Goal: Task Accomplishment & Management: Manage account settings

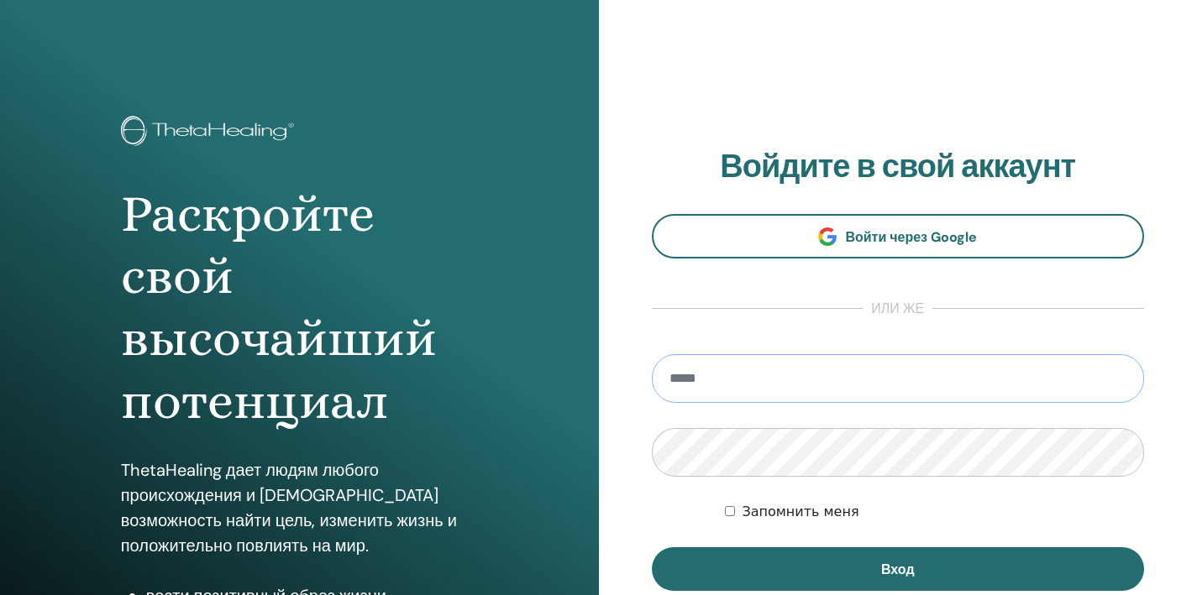
type input "**********"
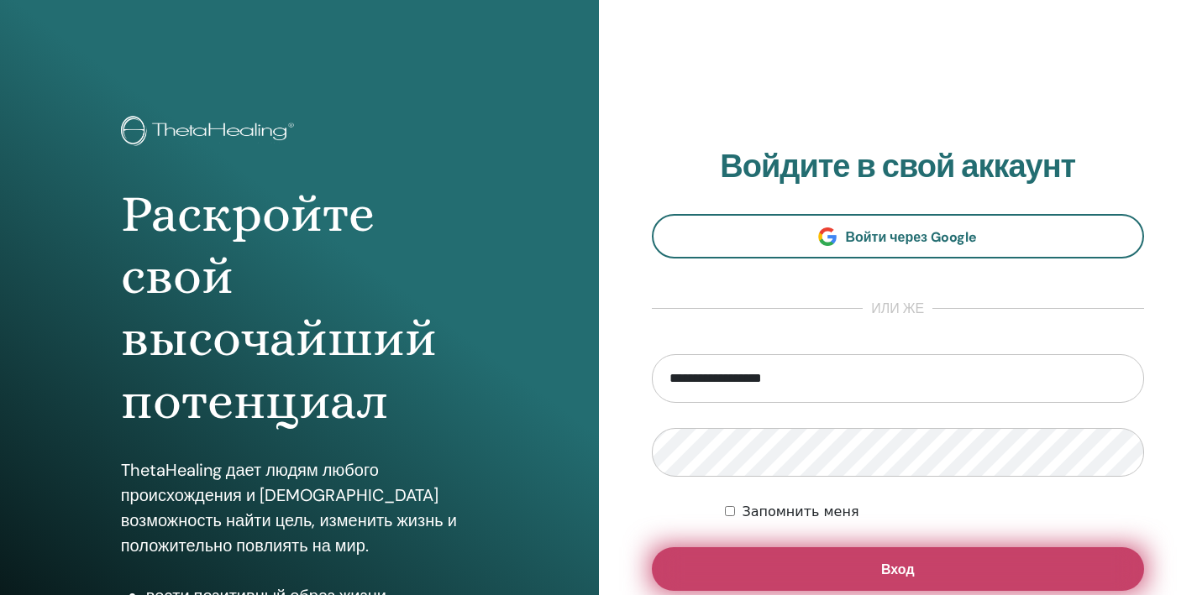
click at [821, 569] on button "Вход" at bounding box center [898, 570] width 493 height 44
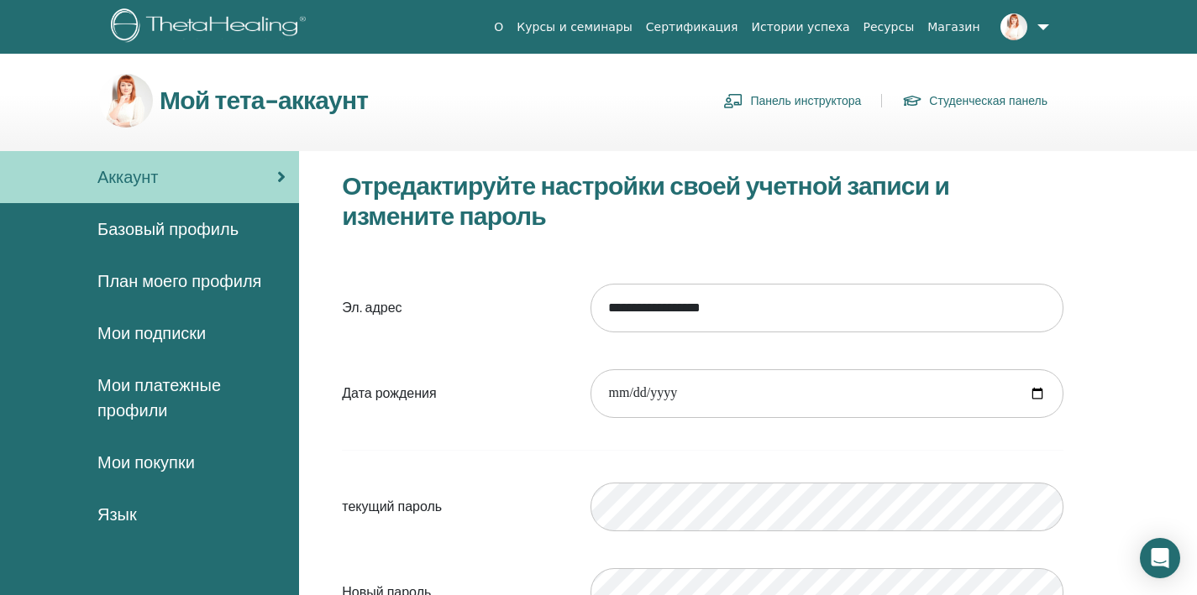
click at [762, 95] on link "Панель инструктора" at bounding box center [792, 100] width 138 height 27
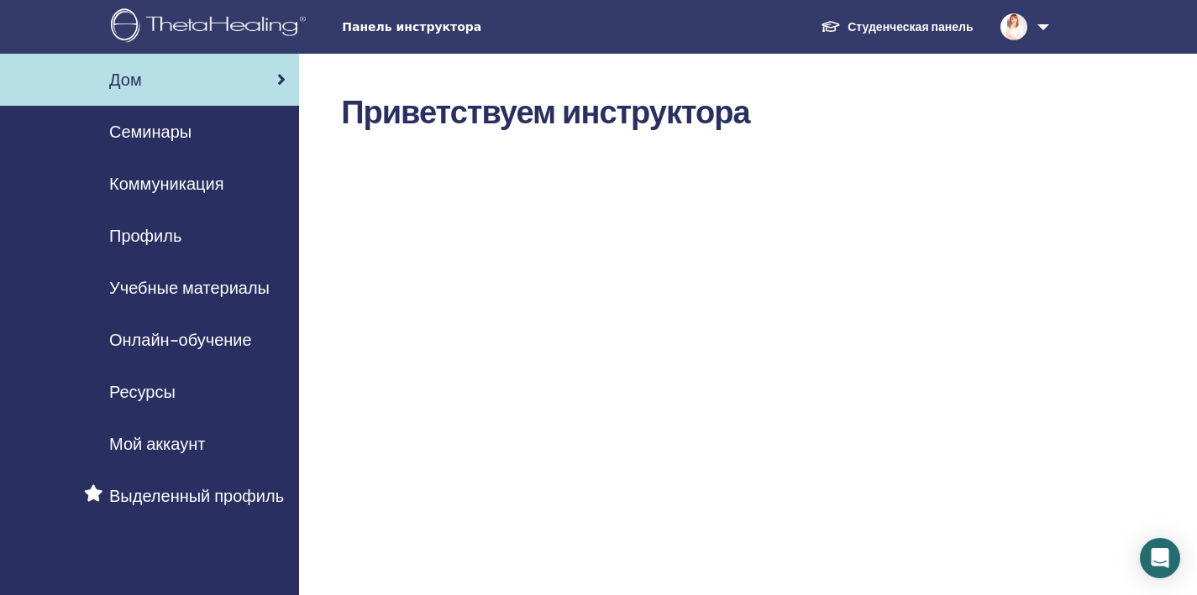
click at [184, 116] on link "Семинары" at bounding box center [149, 132] width 299 height 52
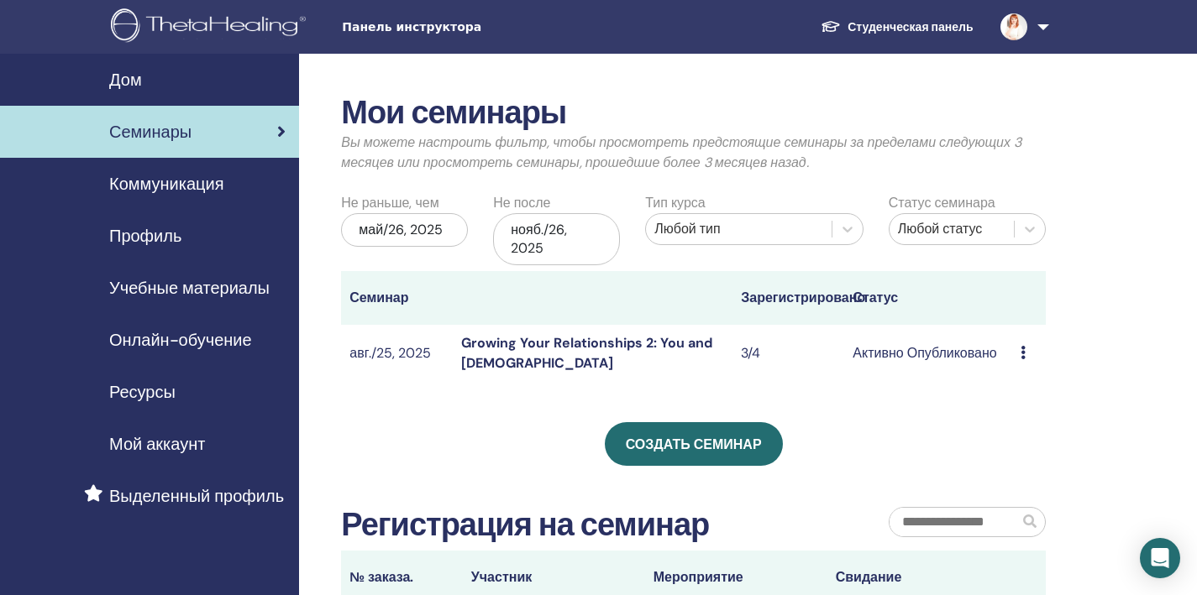
click at [601, 336] on link "Growing Your Relationships 2: You and God" at bounding box center [586, 353] width 251 height 38
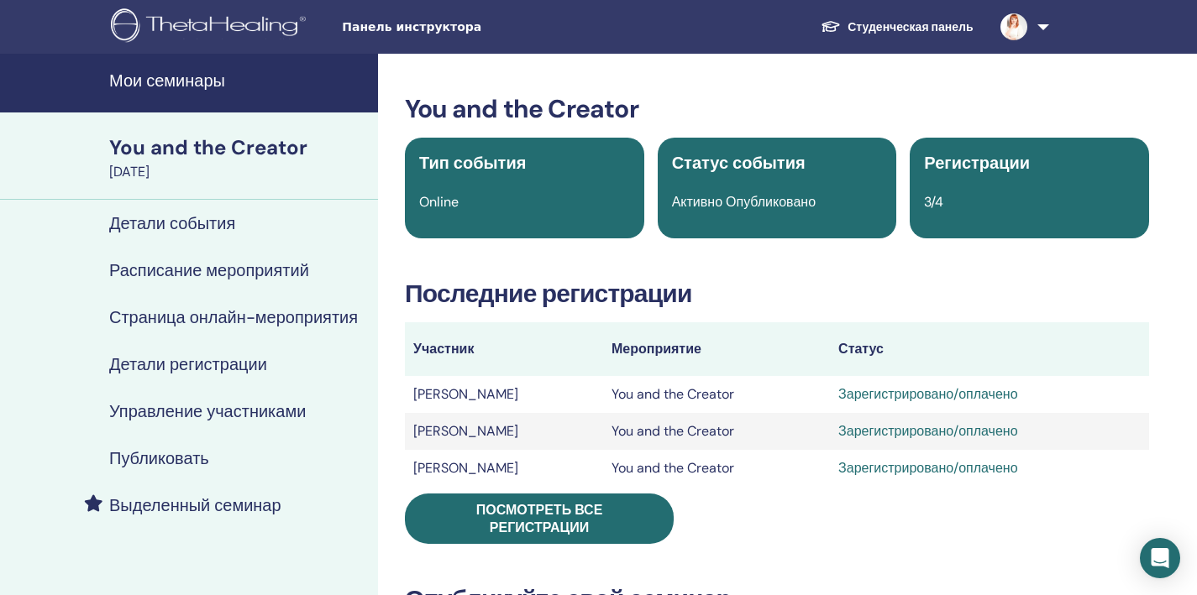
click at [498, 395] on td "Ludmila Shmigol" at bounding box center [504, 394] width 198 height 37
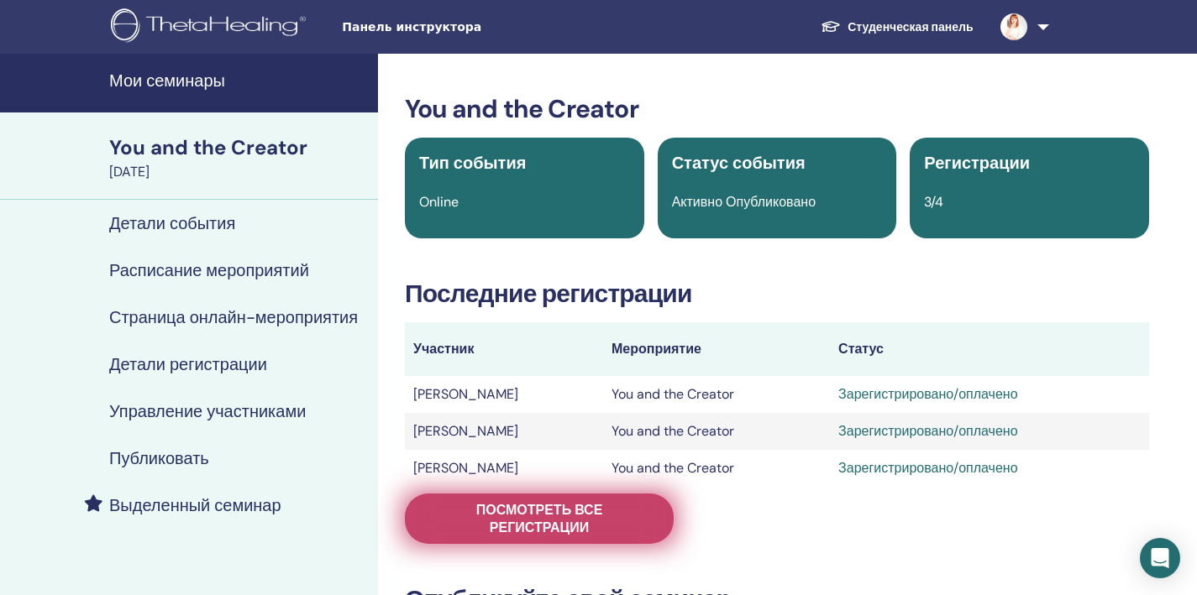
click at [521, 510] on span "Посмотреть все регистрации" at bounding box center [539, 518] width 227 height 35
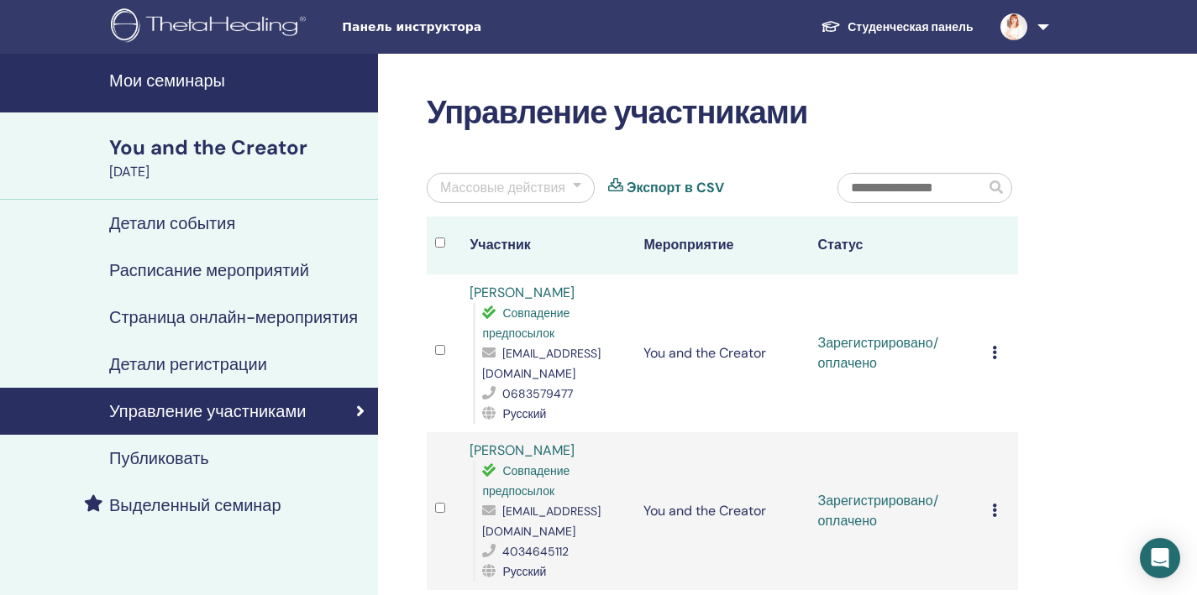
click at [990, 353] on td "Отменить регистрацию Не выполнять автоматическую сертификацию Отметить как опла…" at bounding box center [1000, 354] width 34 height 158
click at [992, 350] on icon at bounding box center [994, 352] width 5 height 13
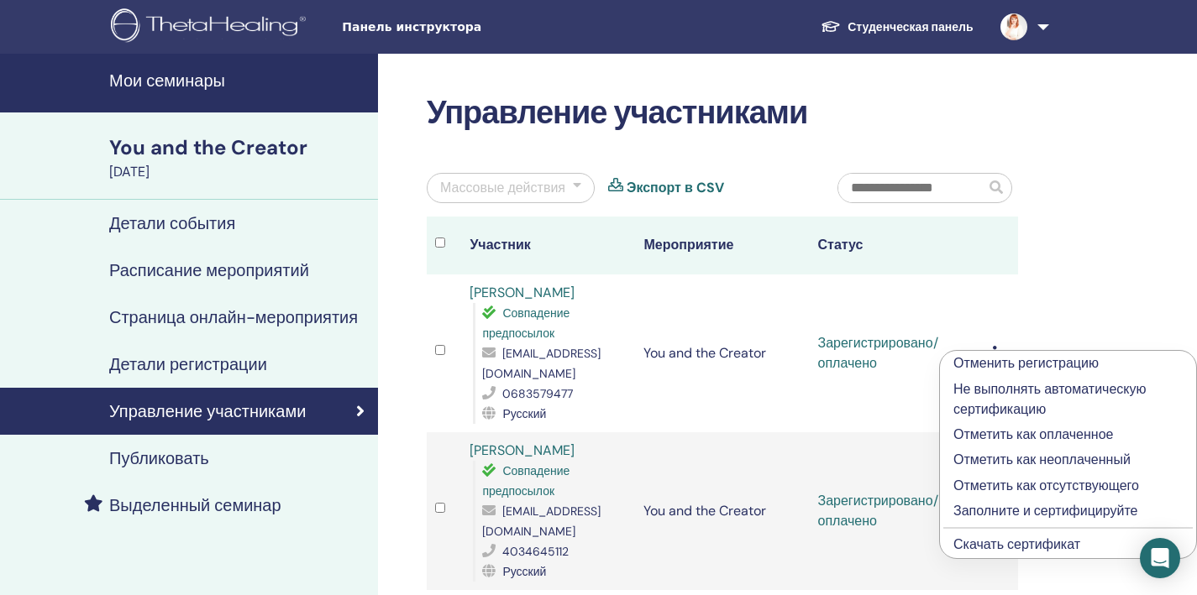
click at [994, 513] on p "Заполните и сертифицируйте" at bounding box center [1067, 511] width 229 height 20
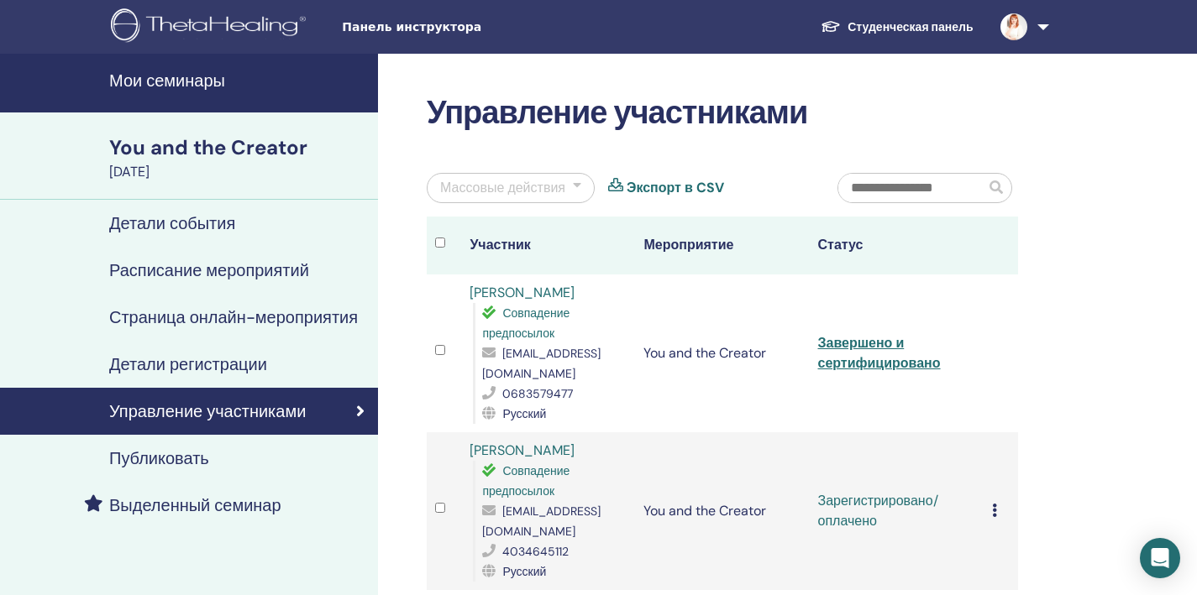
scroll to position [22, 0]
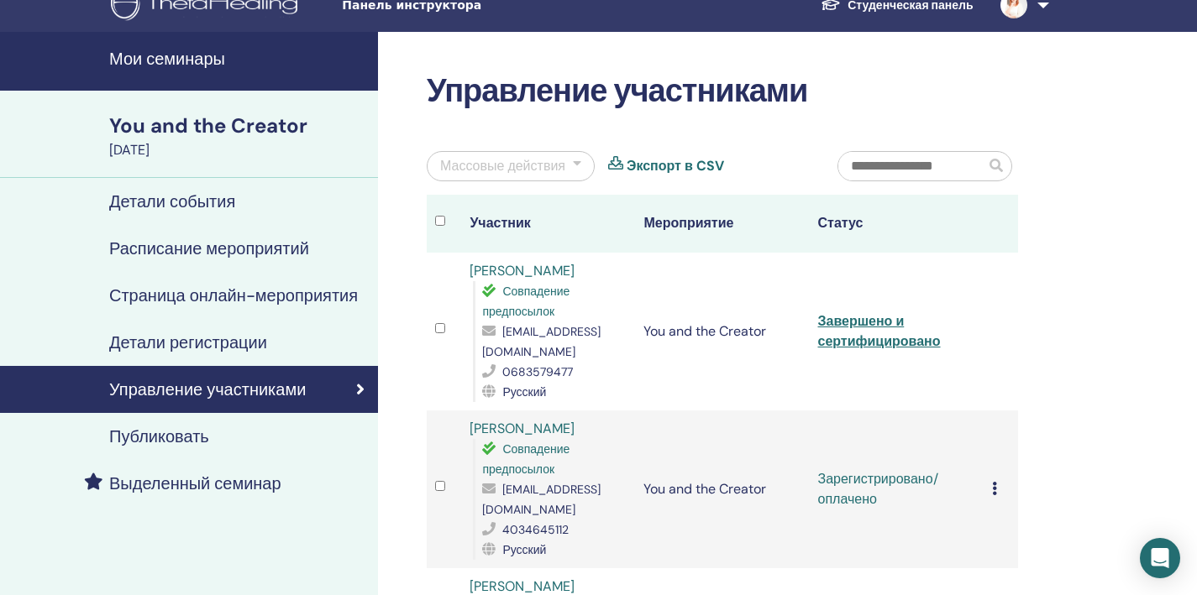
click at [993, 487] on icon at bounding box center [994, 488] width 5 height 13
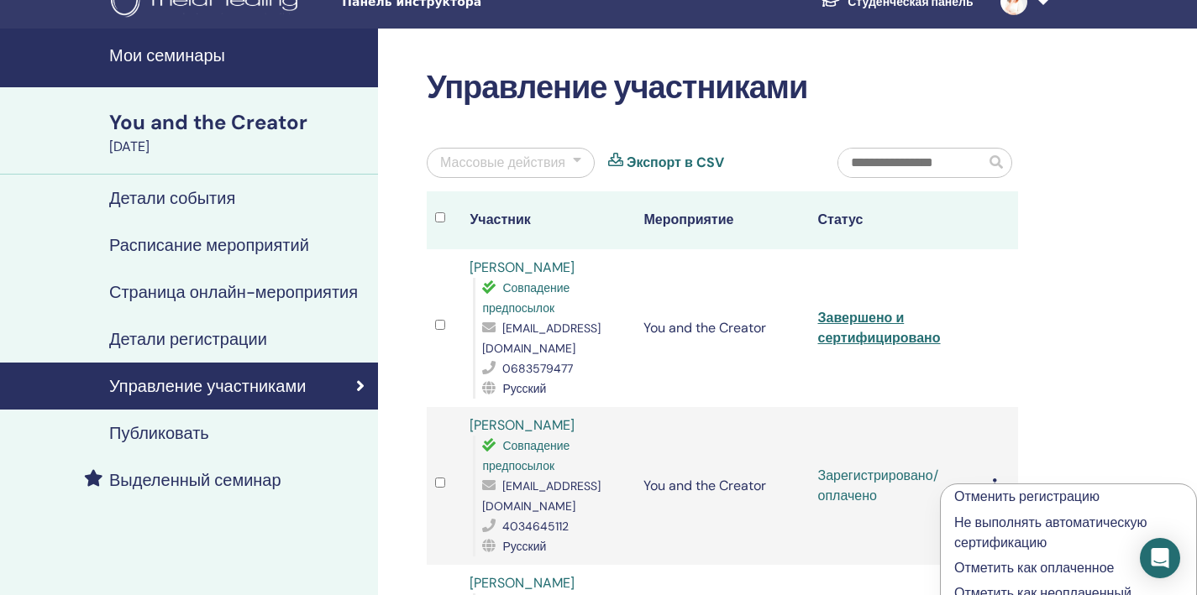
scroll to position [143, 0]
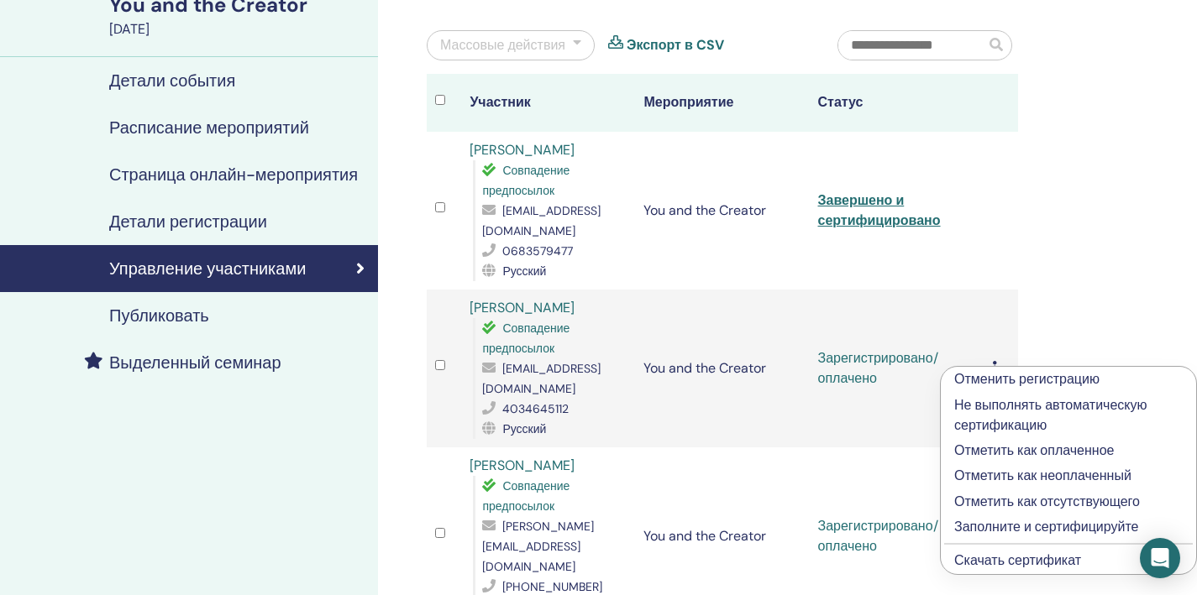
click at [998, 523] on p "Заполните и сертифицируйте" at bounding box center [1068, 527] width 228 height 20
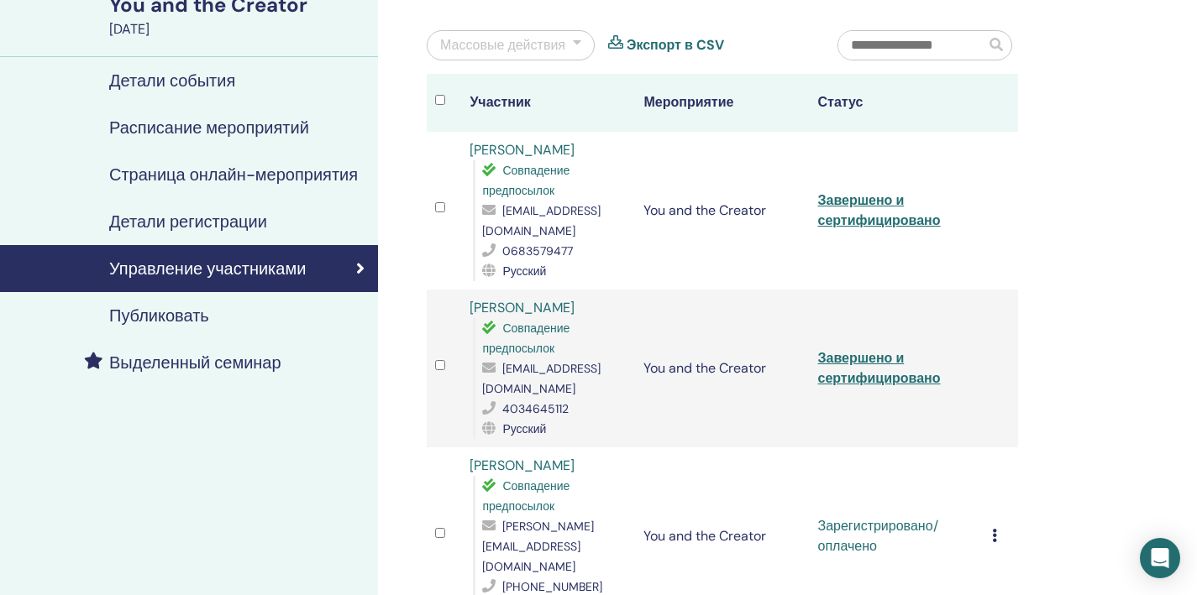
scroll to position [160, 0]
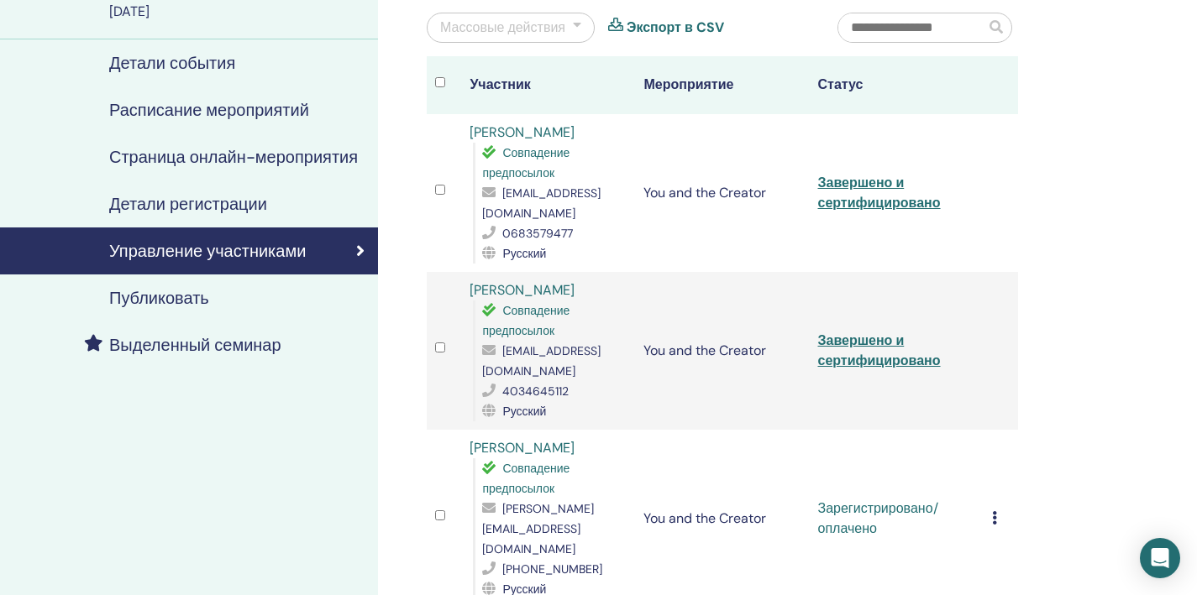
click at [998, 511] on div "Отменить регистрацию Не выполнять автоматическую сертификацию Отметить как опла…" at bounding box center [1001, 519] width 18 height 20
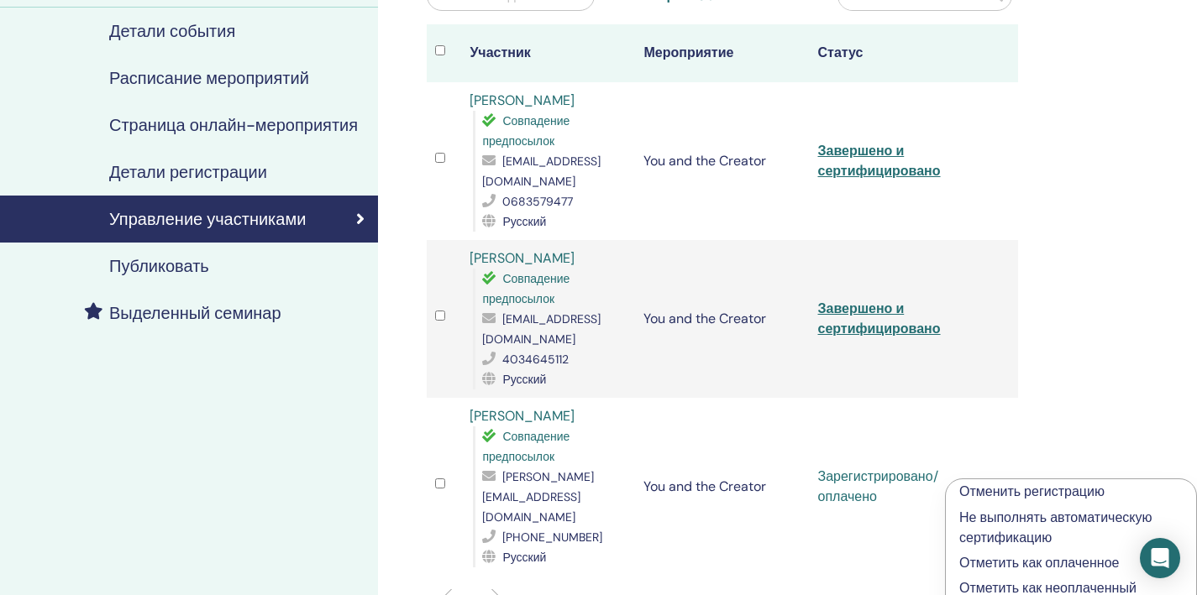
scroll to position [286, 0]
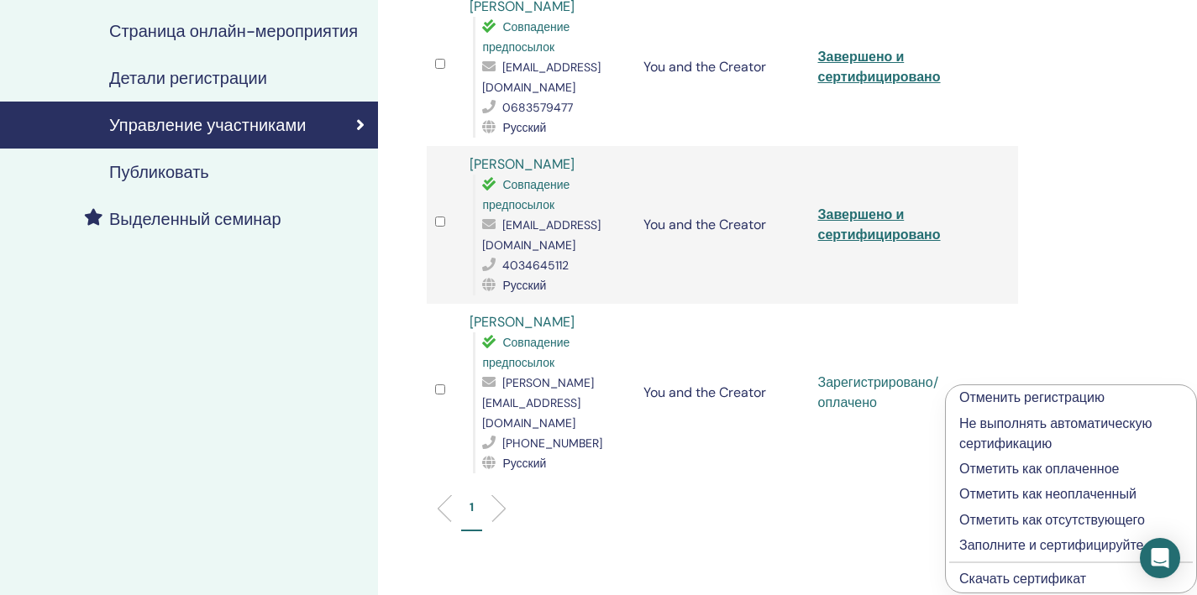
click at [1009, 543] on p "Заполните и сертифицируйте" at bounding box center [1070, 546] width 223 height 20
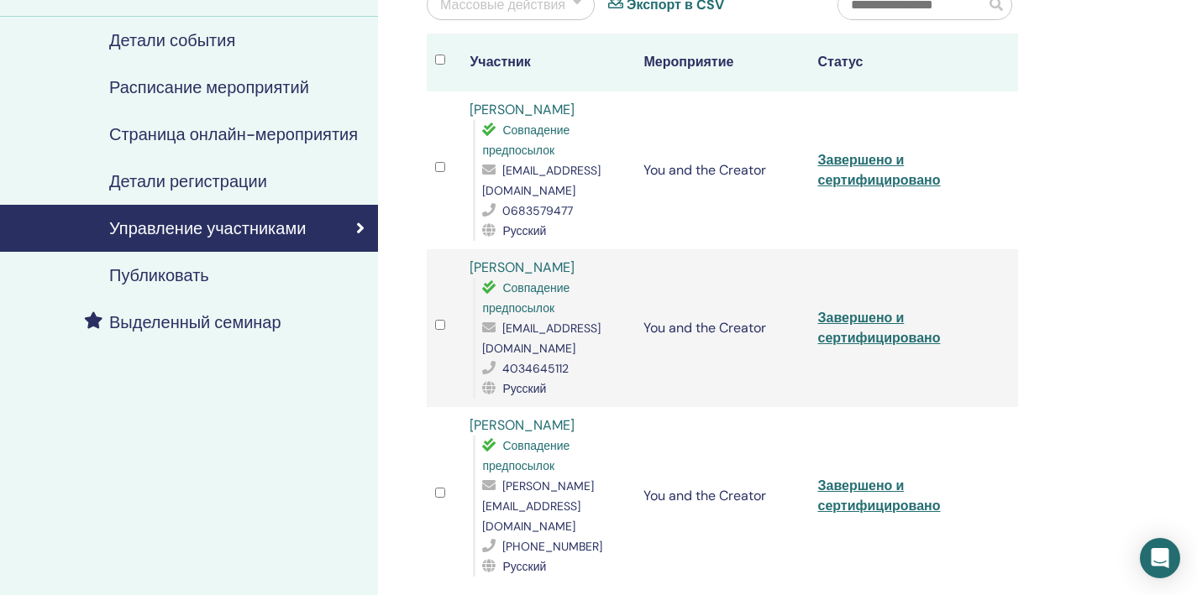
scroll to position [62, 0]
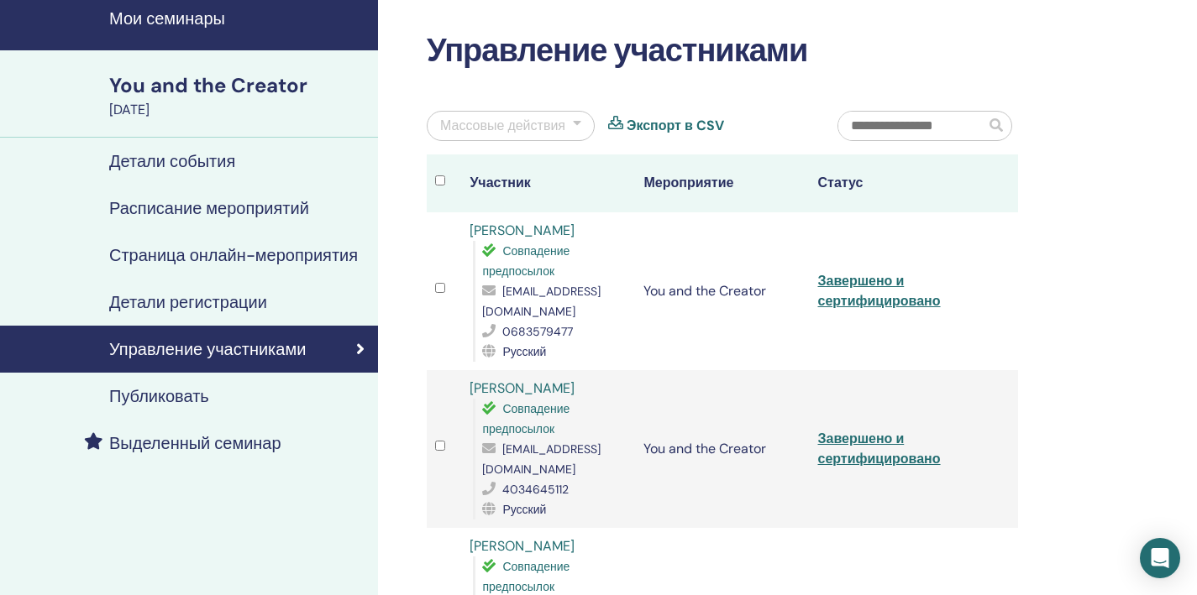
click at [209, 158] on h4 "Детали события" at bounding box center [172, 161] width 126 height 20
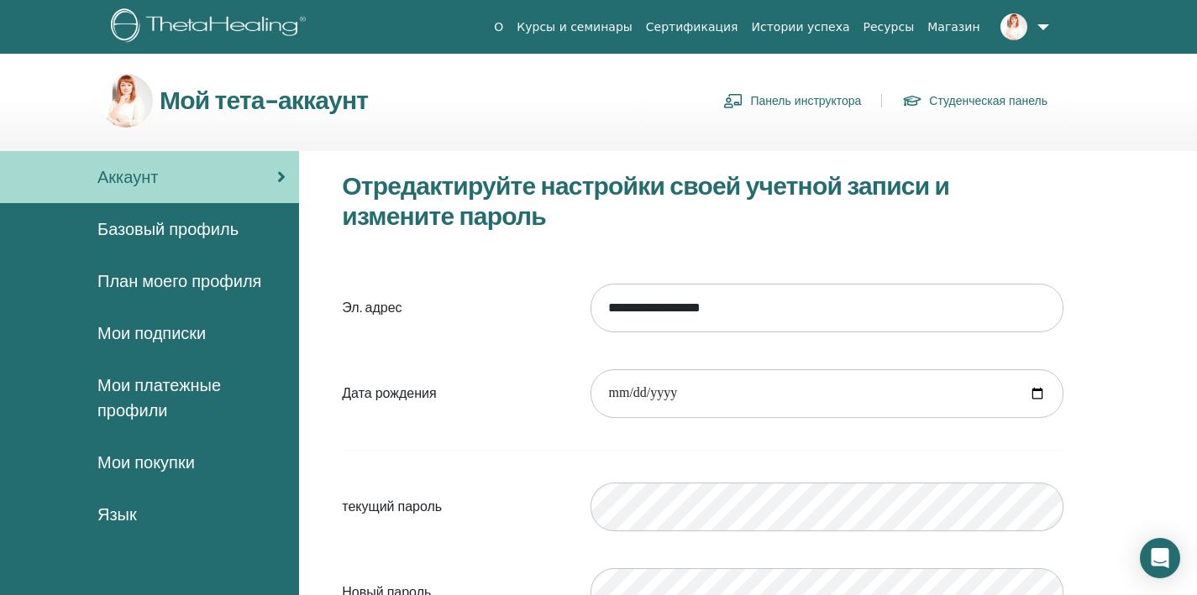
click at [775, 107] on link "Панель инструктора" at bounding box center [792, 100] width 138 height 27
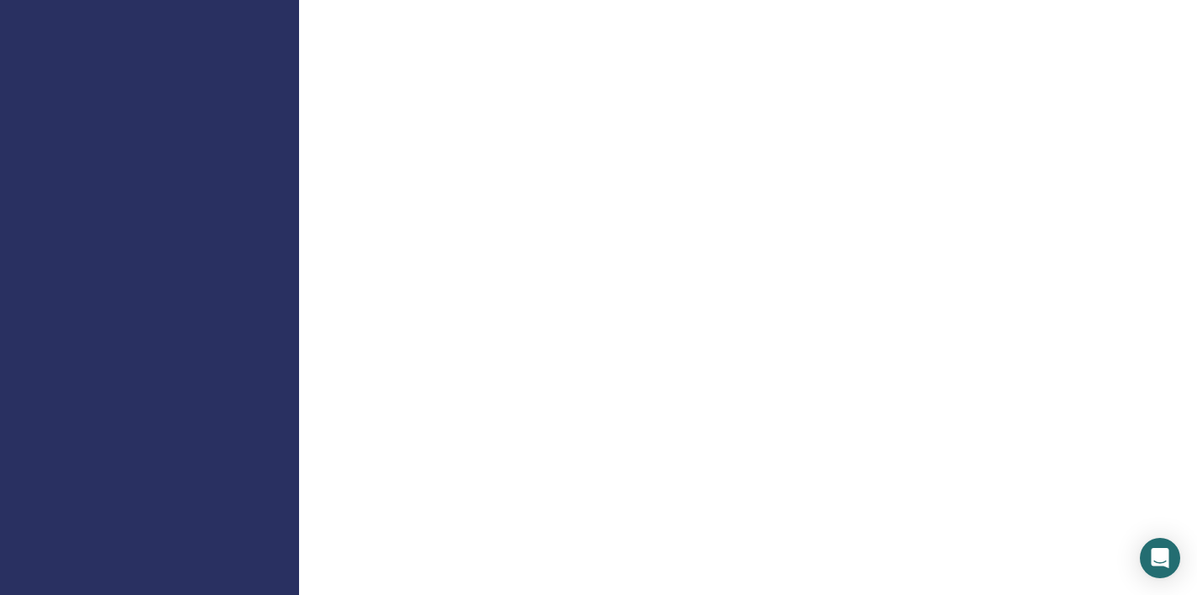
scroll to position [573, 0]
